Goal: Navigation & Orientation: Find specific page/section

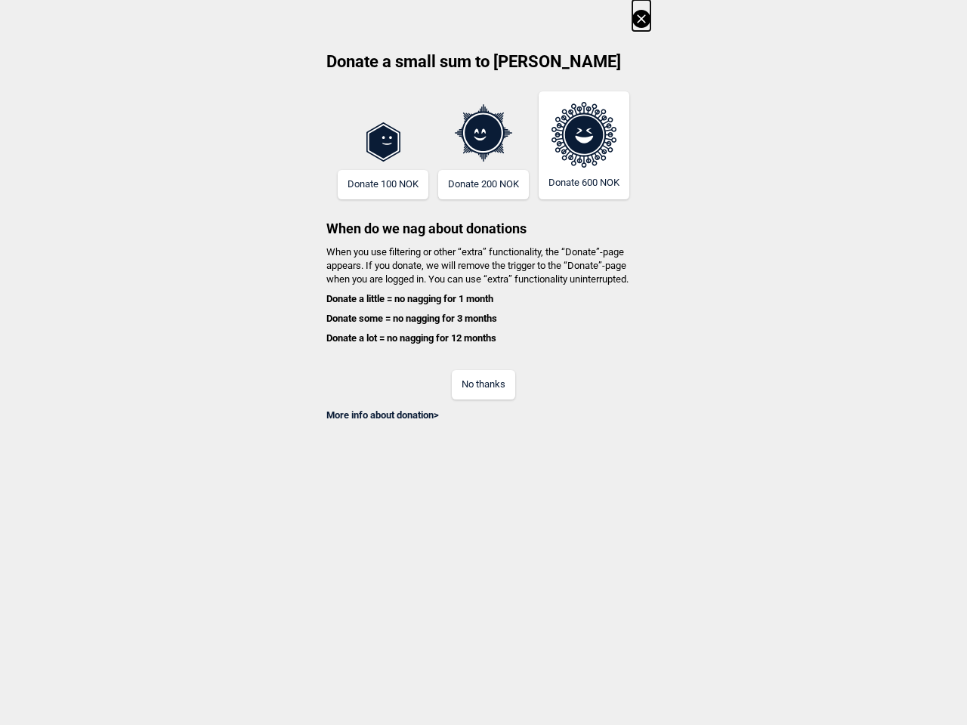
click at [483, 363] on div "No thanks" at bounding box center [483, 374] width 334 height 49
click at [641, 15] on icon at bounding box center [641, 19] width 18 height 18
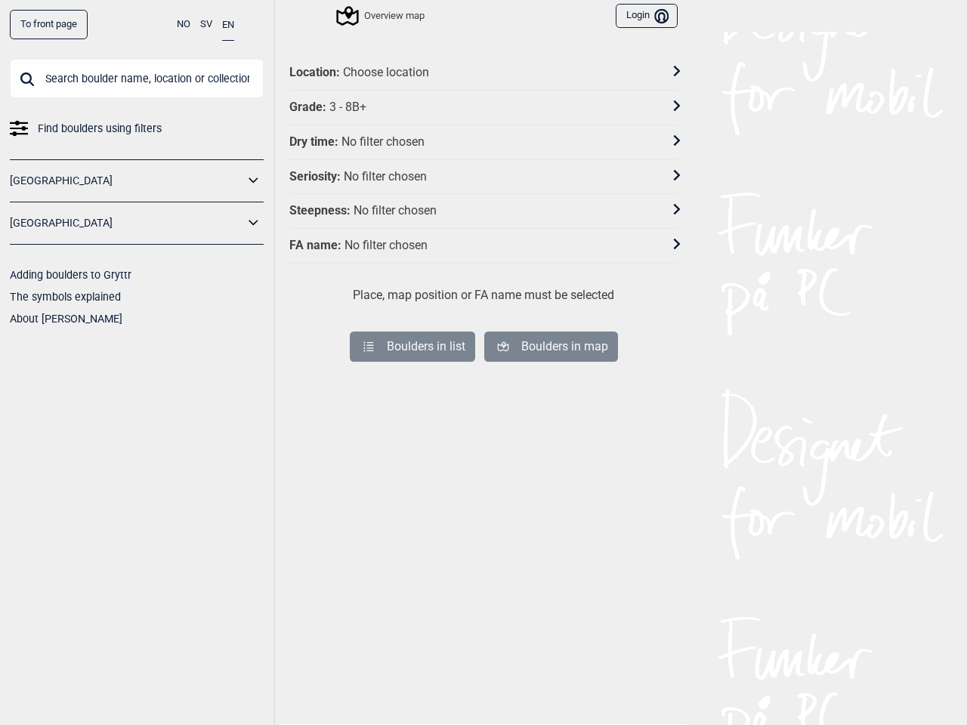
click at [383, 146] on div "No filter chosen" at bounding box center [382, 142] width 83 height 16
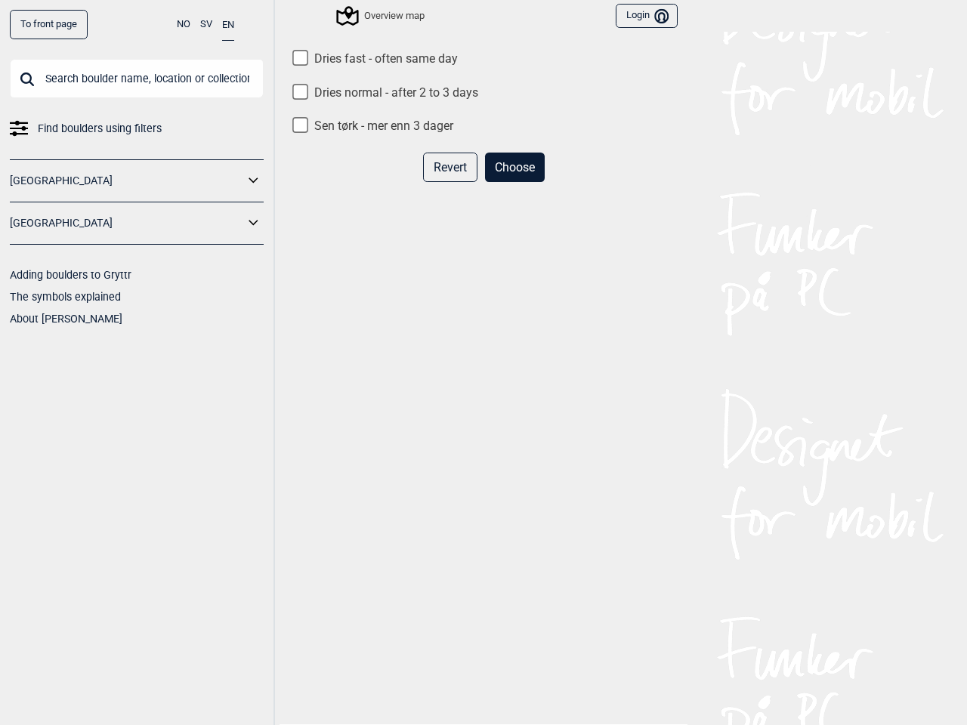
click at [383, 184] on div "Revert Choose" at bounding box center [483, 174] width 388 height 42
click at [483, 137] on div "Dries fast - often same day Dries normal - after 2 to 3 days Sen tørk - mer enn…" at bounding box center [483, 396] width 388 height 691
click at [483, 184] on div "Revert Choose" at bounding box center [483, 174] width 388 height 42
click at [584, 145] on div "Dries fast - often same day Dries normal - after 2 to 3 days Sen tørk - mer enn…" at bounding box center [483, 396] width 388 height 691
click at [483, 299] on div "Dries fast - often same day Dries normal - after 2 to 3 days Sen tørk - mer enn…" at bounding box center [483, 396] width 388 height 691
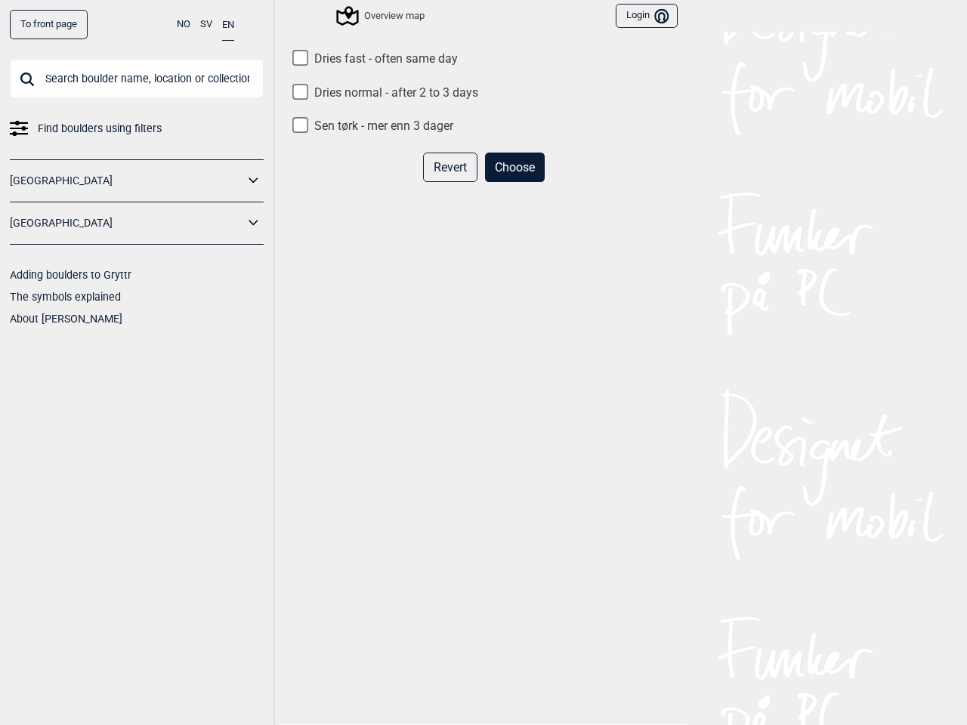
click at [483, 319] on div "Dries fast - often same day Dries normal - after 2 to 3 days Sen tørk - mer enn…" at bounding box center [483, 396] width 388 height 691
click at [483, 338] on div "Dries fast - often same day Dries normal - after 2 to 3 days Sen tørk - mer enn…" at bounding box center [483, 396] width 388 height 691
